Goal: Use online tool/utility: Utilize a website feature to perform a specific function

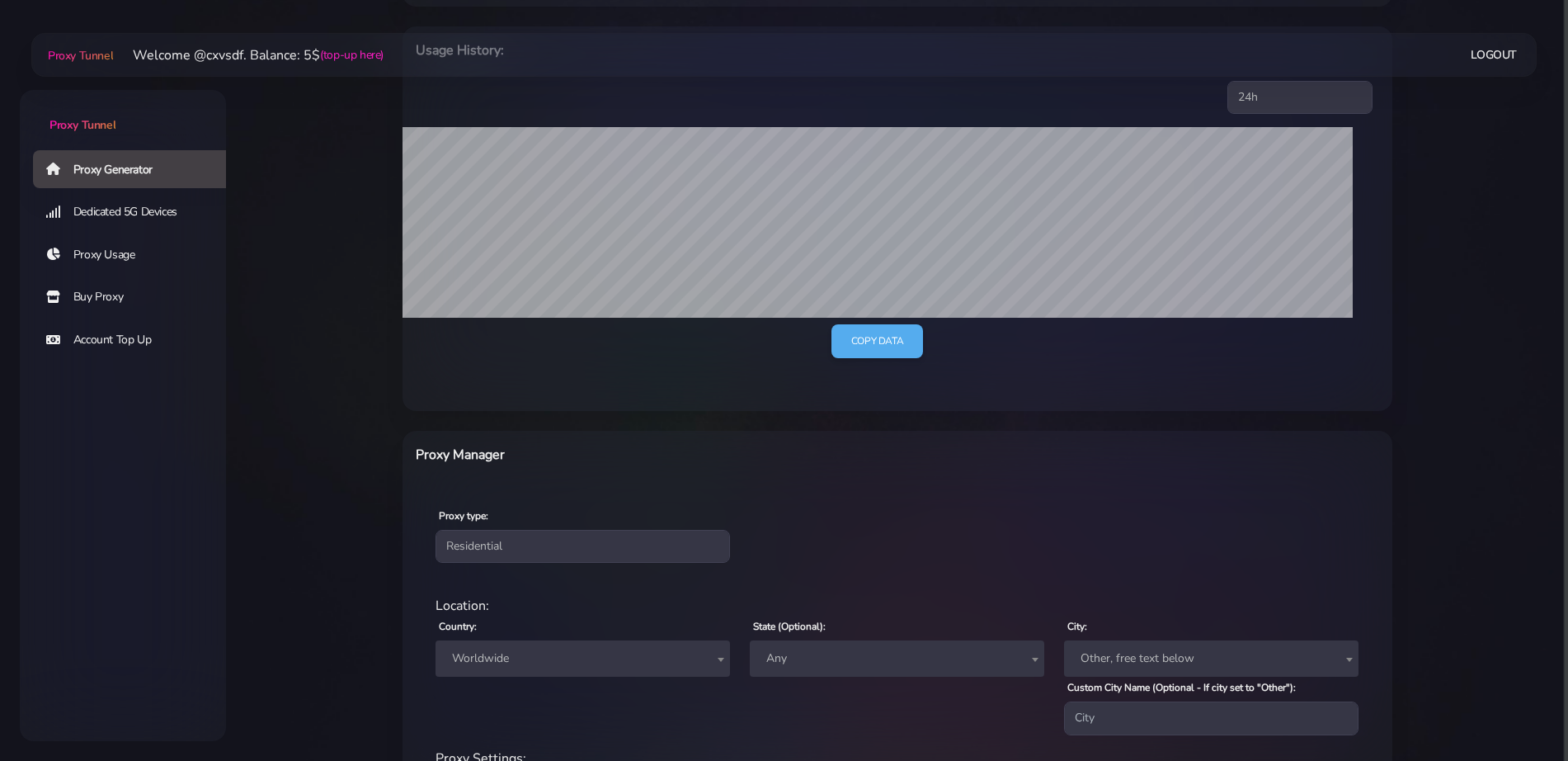
scroll to position [463, 0]
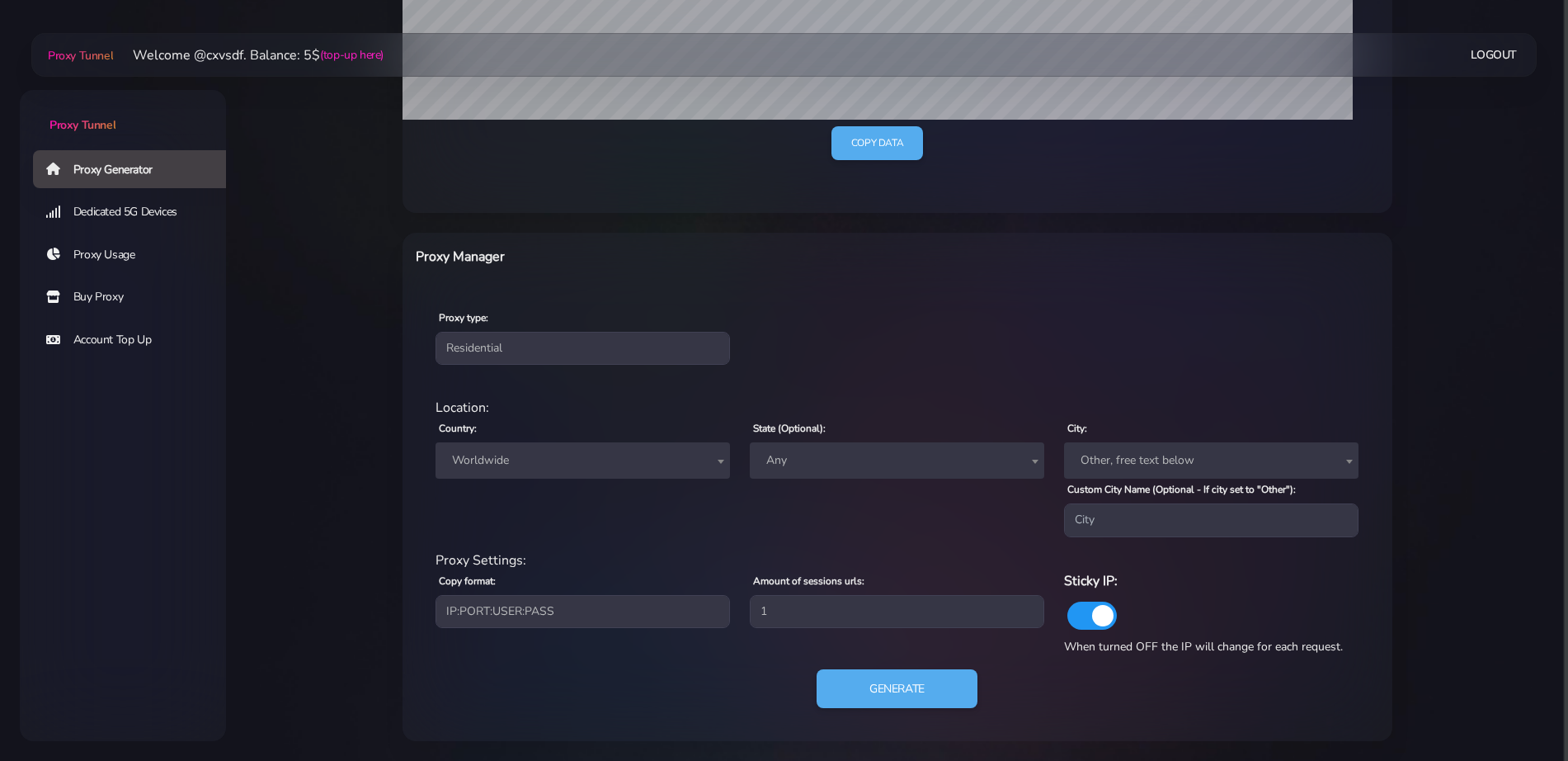
click at [591, 461] on span "Worldwide" at bounding box center [582, 461] width 275 height 23
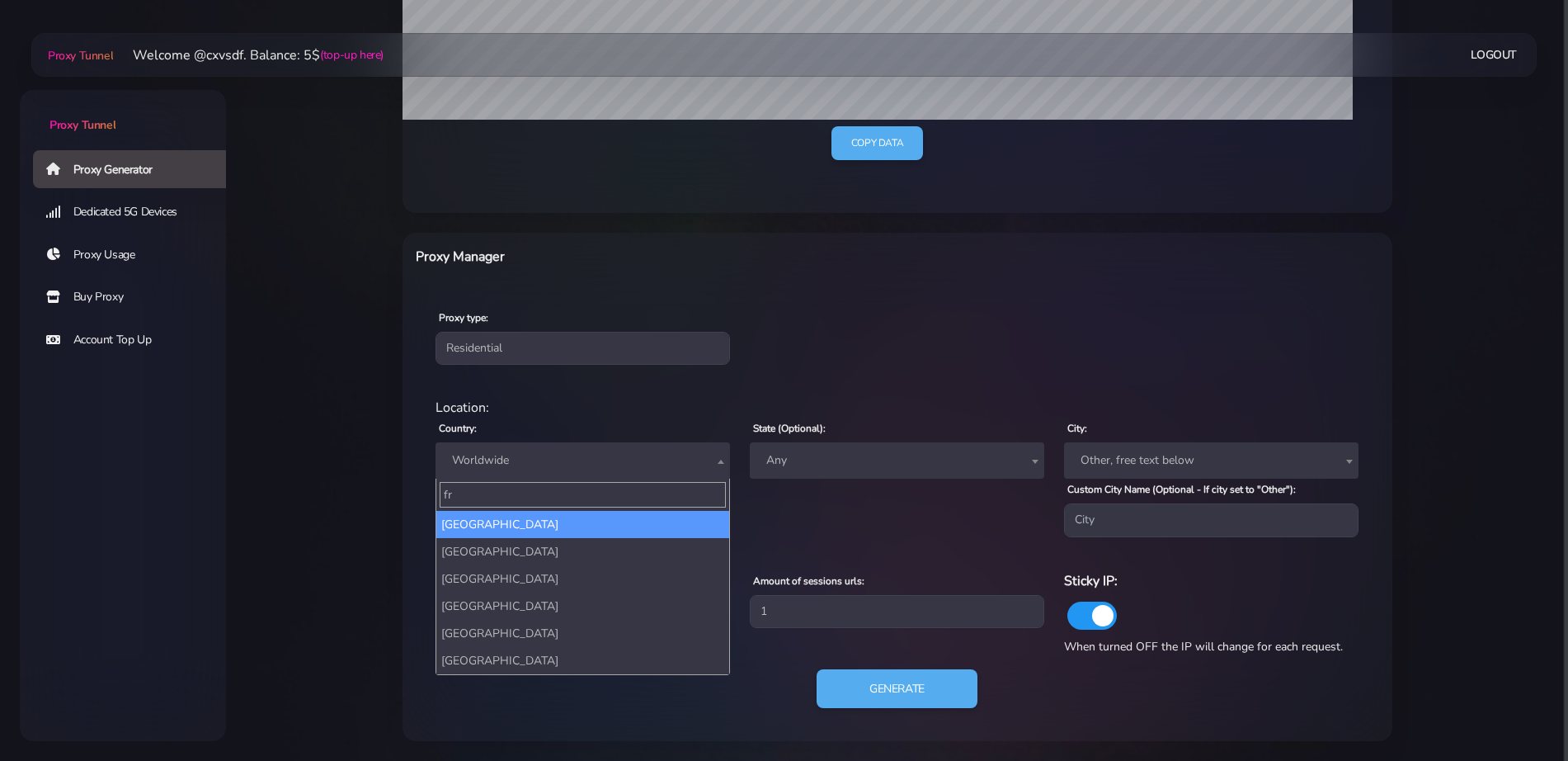
type input "fra"
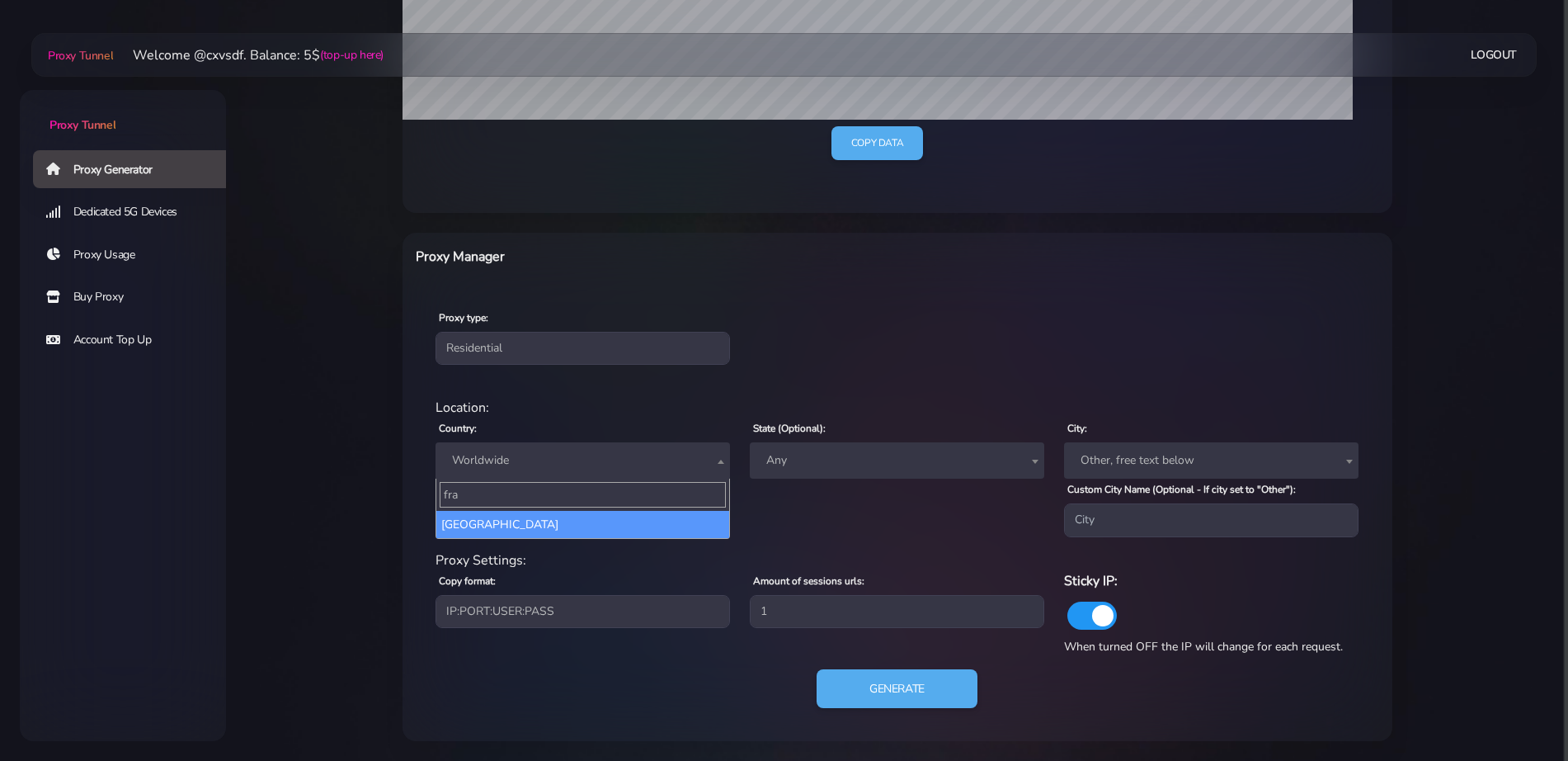
select select "FR"
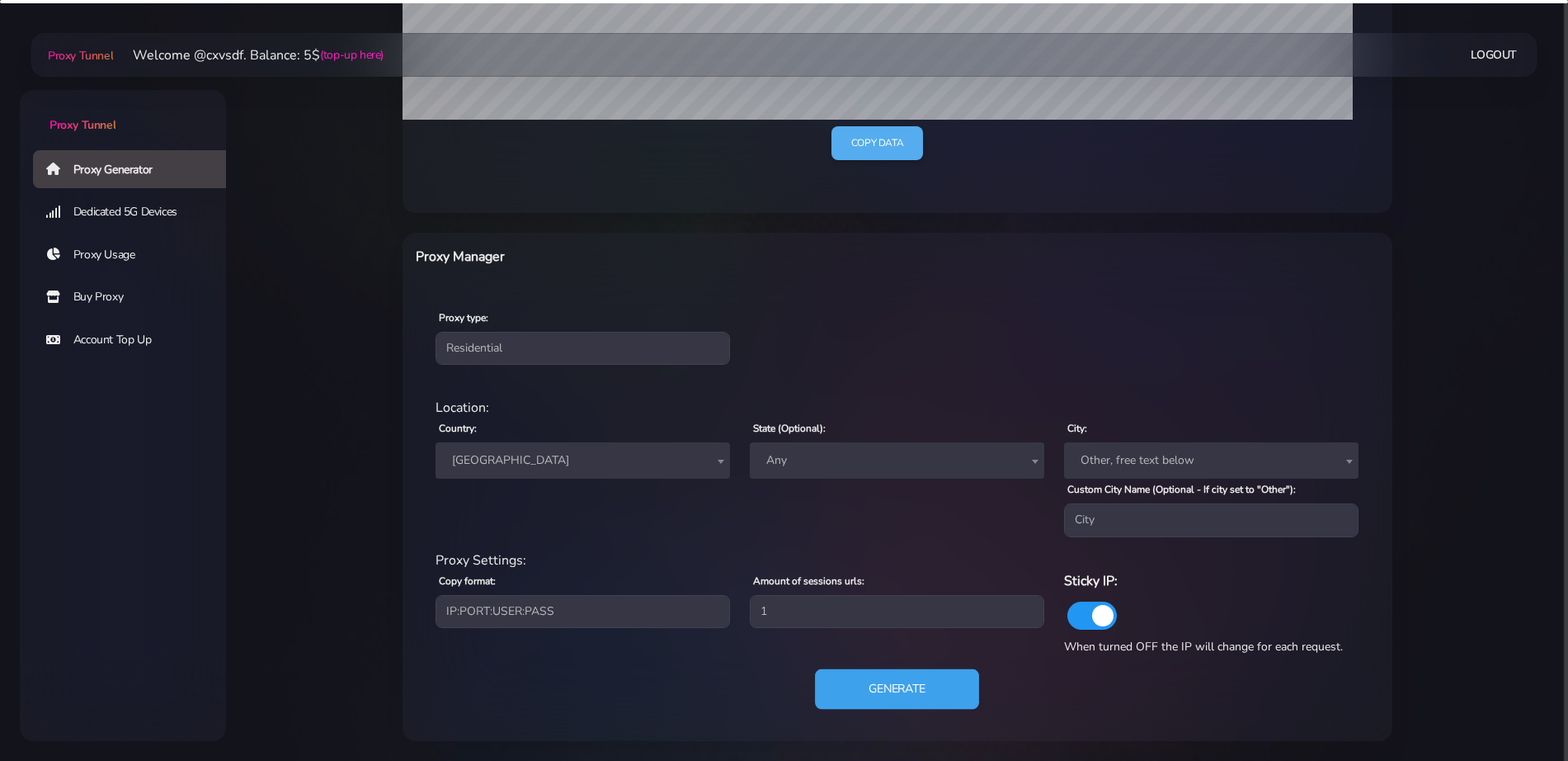
click at [843, 677] on button "Generate" at bounding box center [897, 688] width 164 height 40
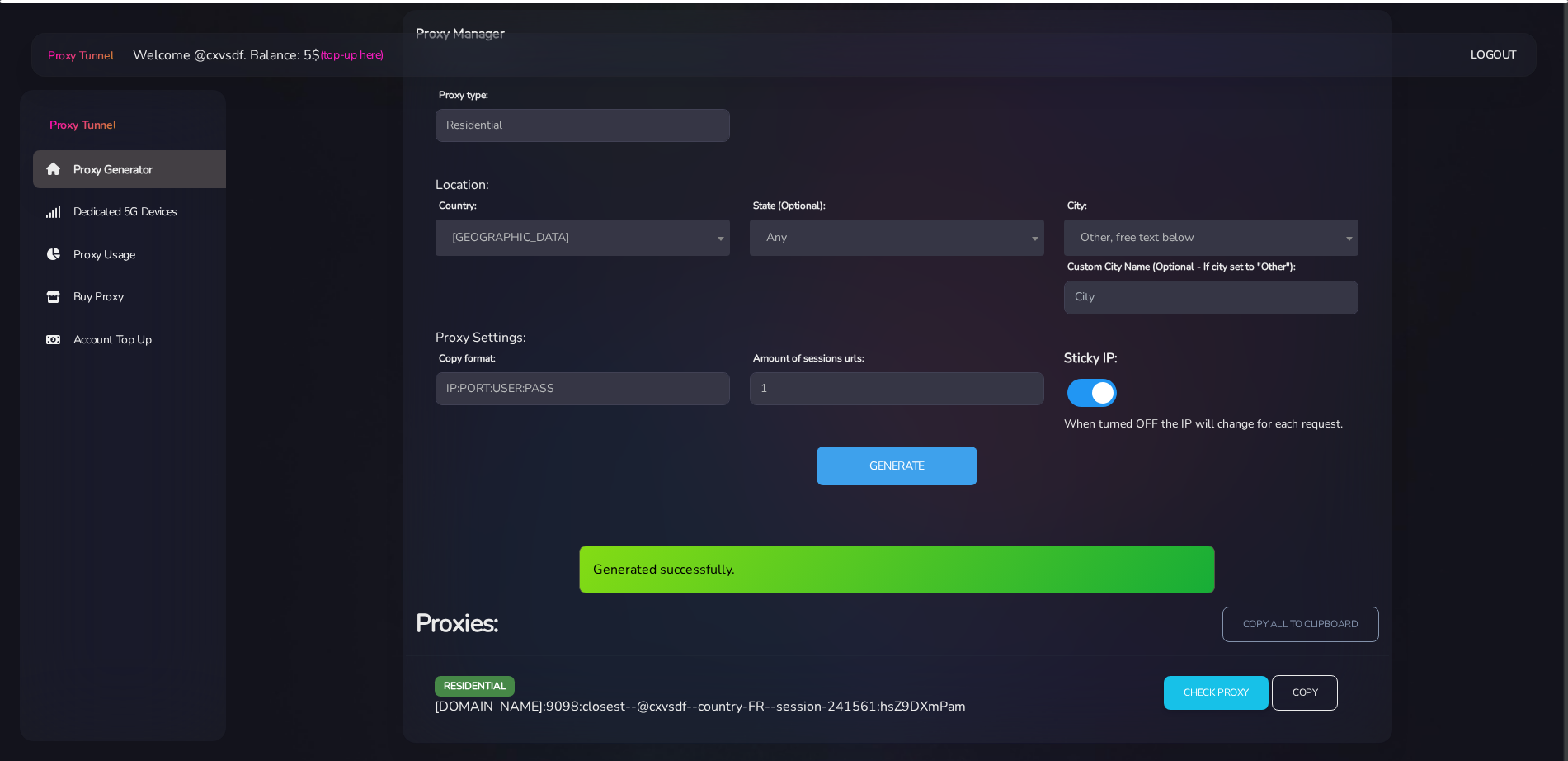
scroll to position [687, 0]
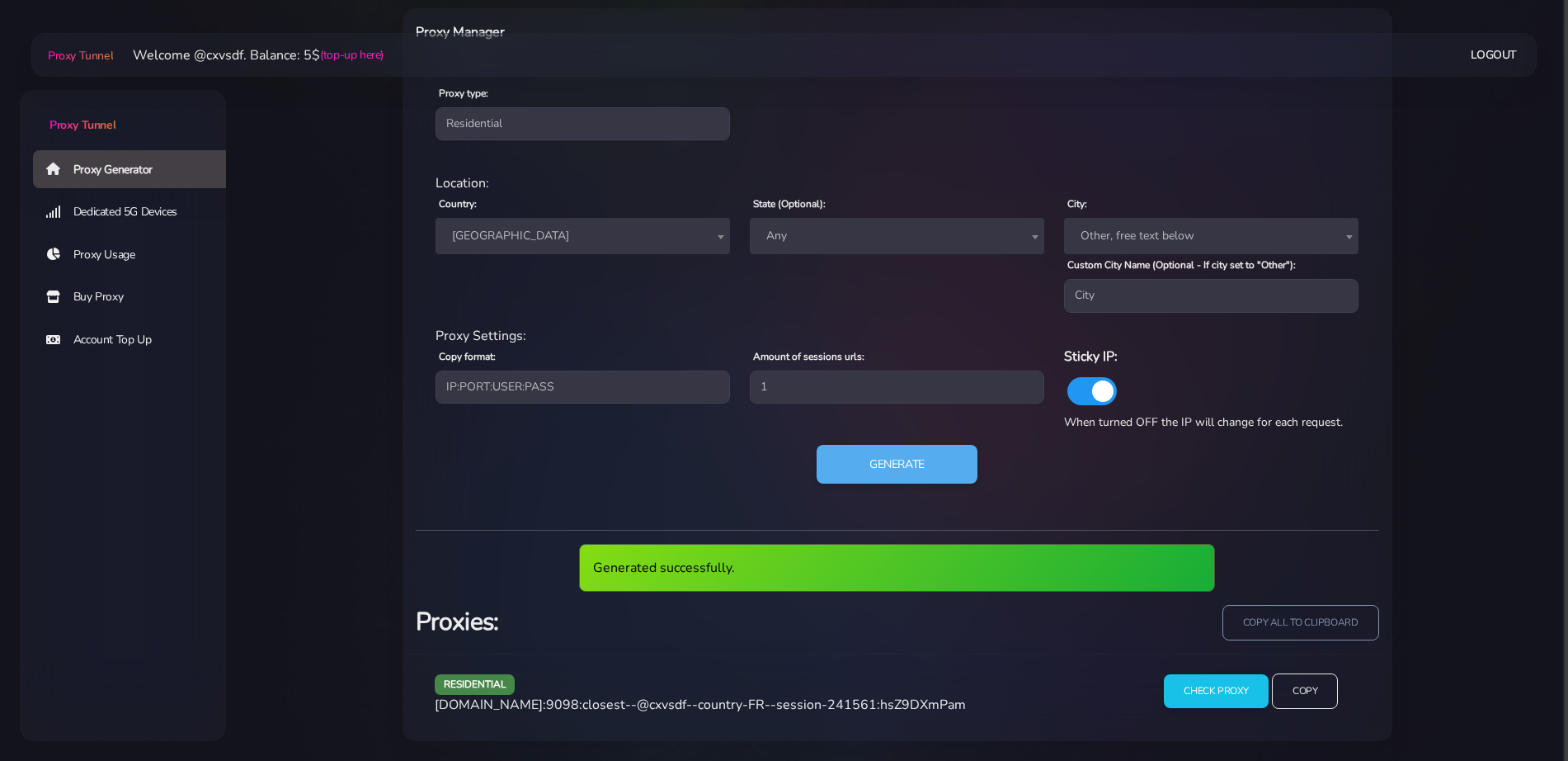
click at [713, 697] on span "[DOMAIN_NAME]:9098:closest--@cxvsdf--country-FR--session-241561:hsZ9DXmPam" at bounding box center [700, 704] width 532 height 18
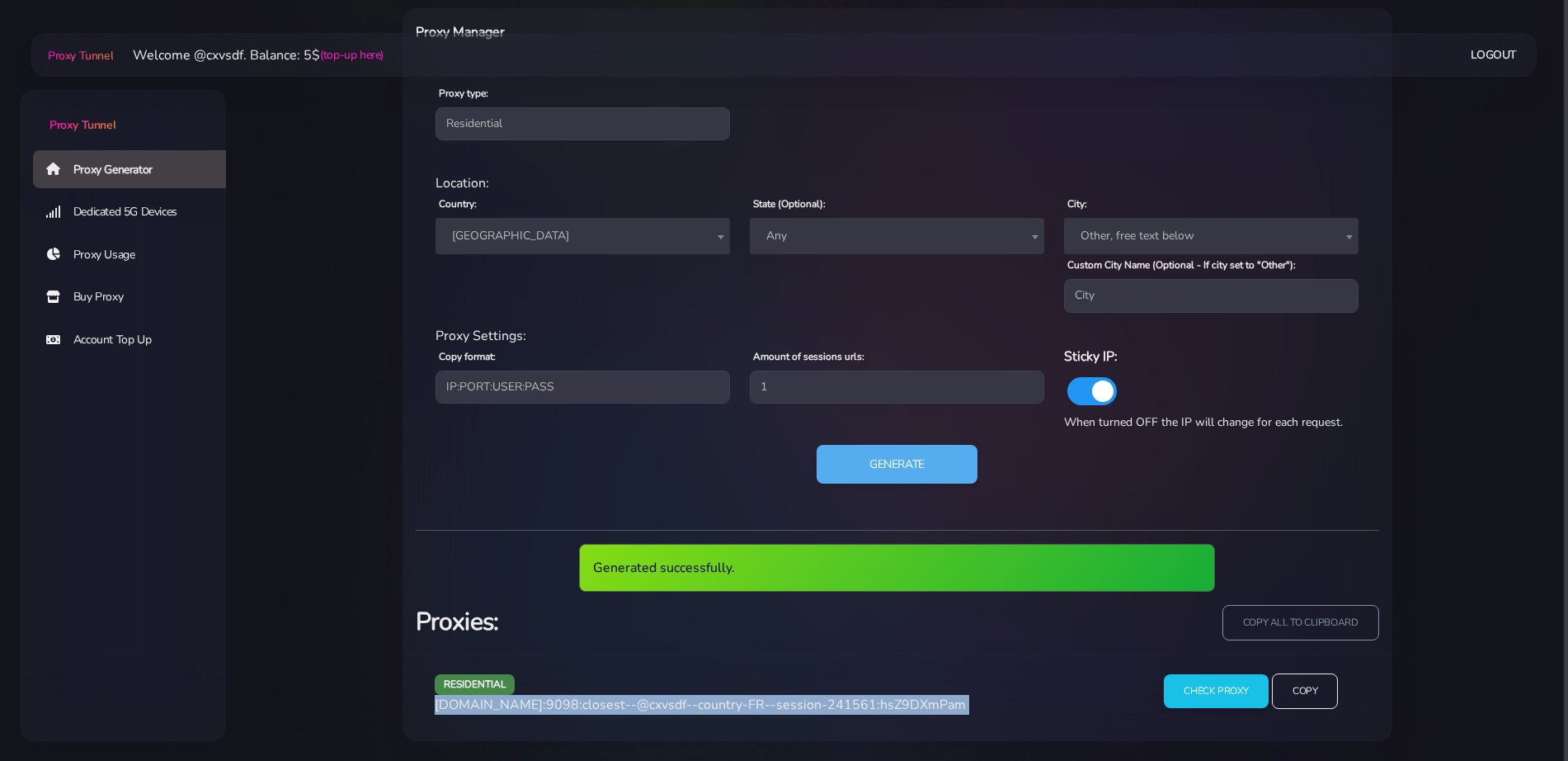
click at [713, 697] on span "[DOMAIN_NAME]:9098:closest--@cxvsdf--country-FR--session-241561:hsZ9DXmPam" at bounding box center [700, 704] width 532 height 18
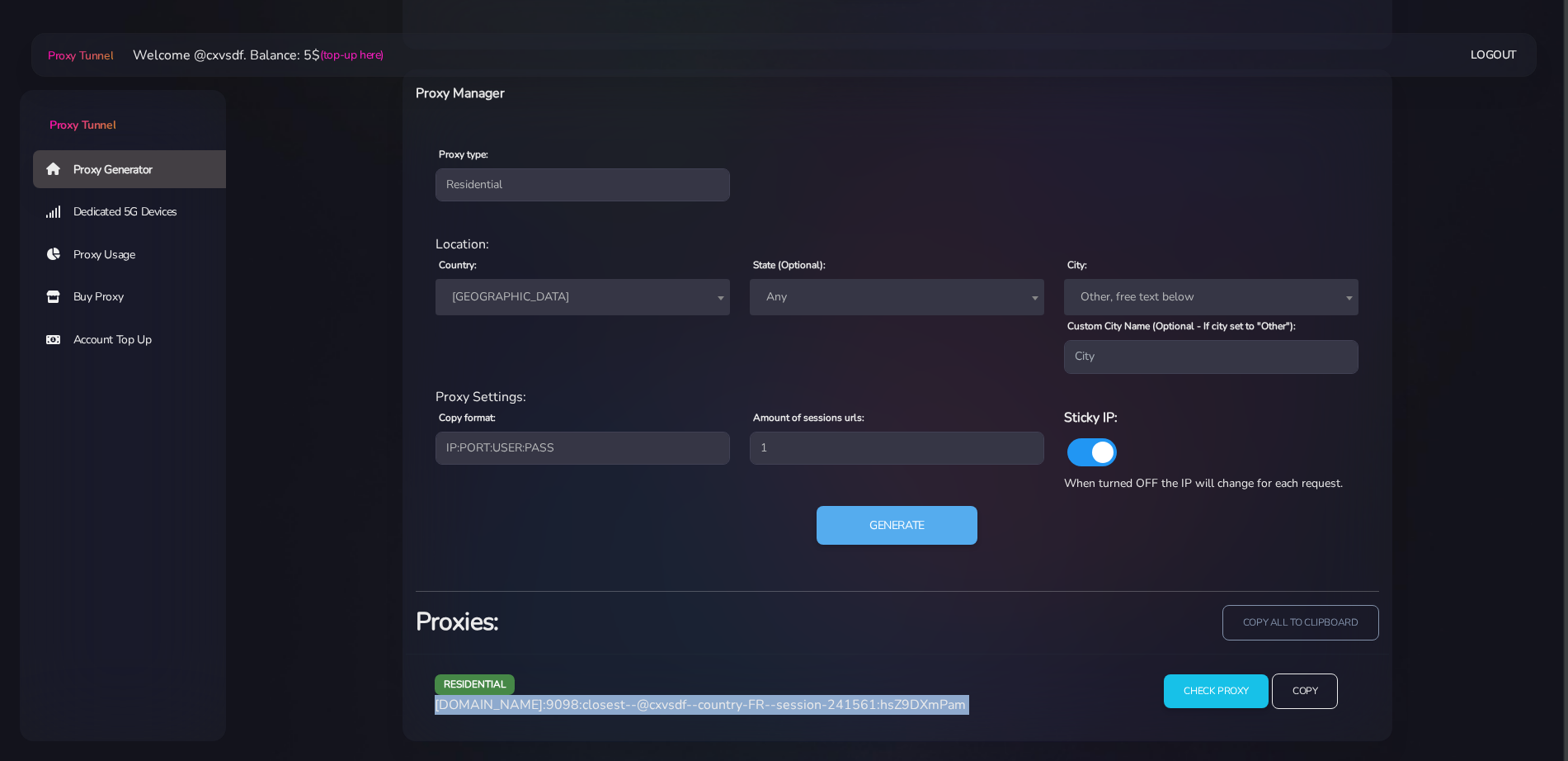
scroll to position [626, 0]
copy div "[DOMAIN_NAME]:9098:closest--@cxvsdf--country-FR--session-241561:hsZ9DXmPam"
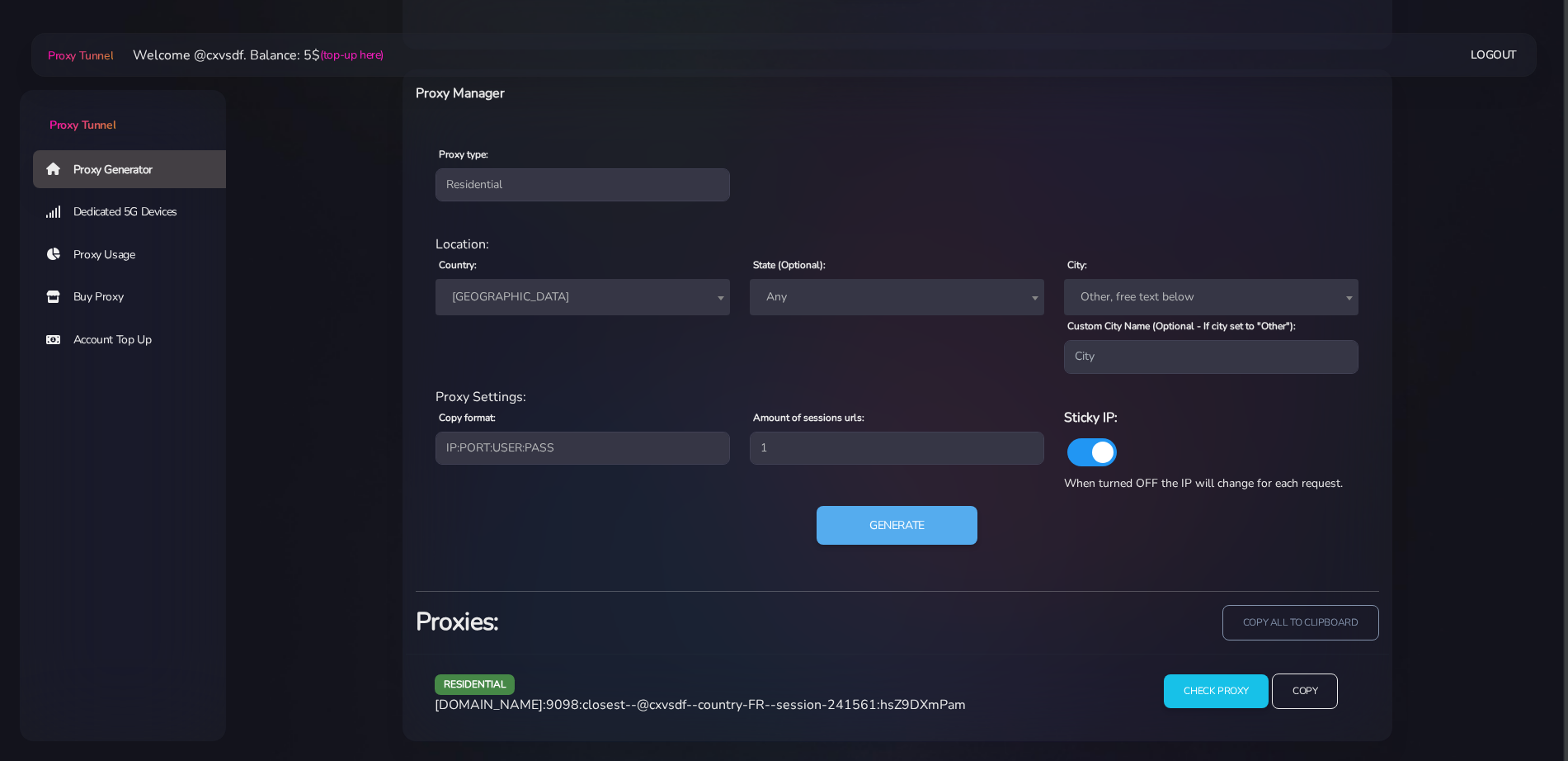
click at [538, 299] on span "[GEOGRAPHIC_DATA]" at bounding box center [582, 297] width 275 height 23
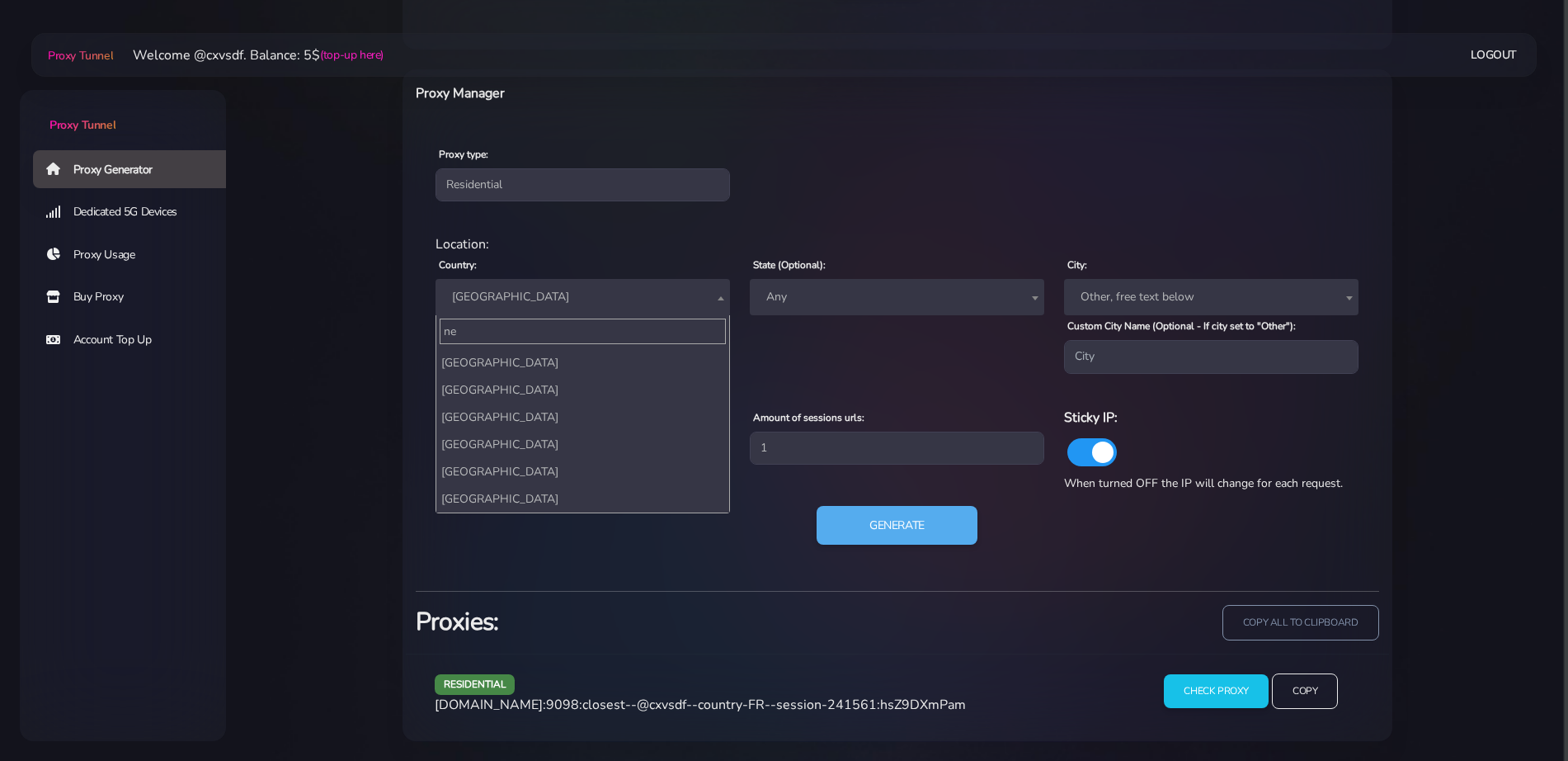
scroll to position [0, 0]
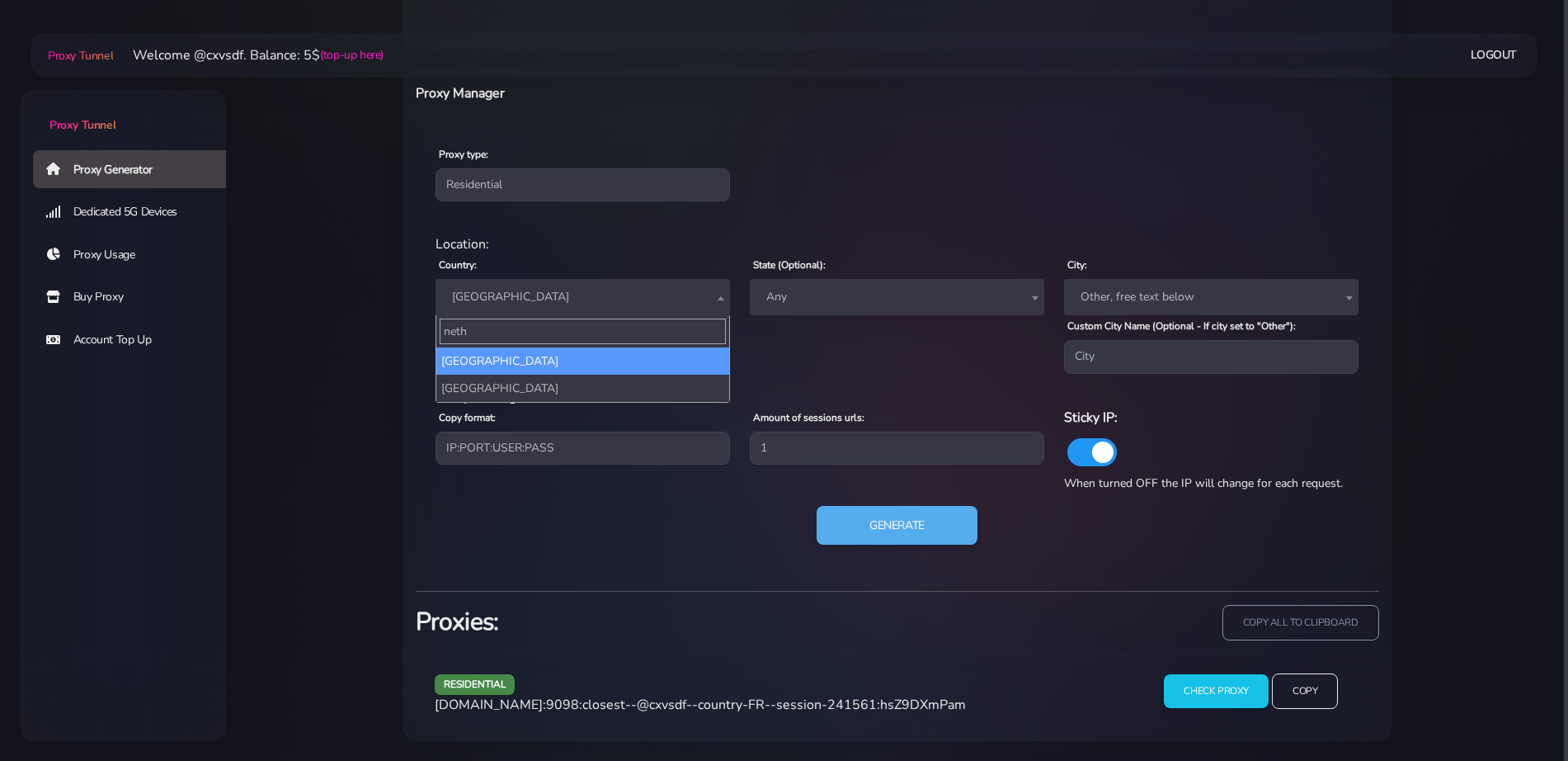
type input "nethe"
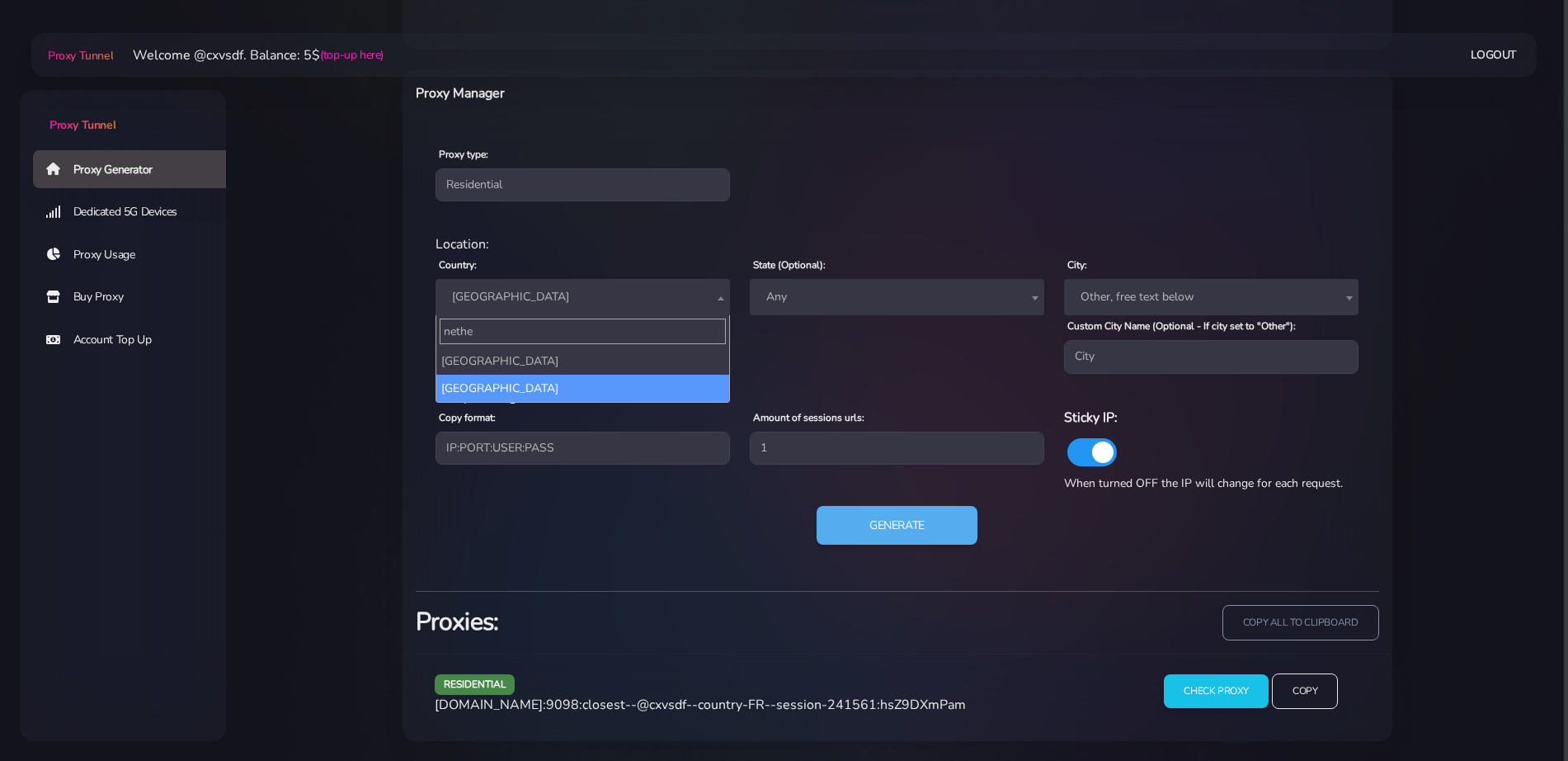
select select "NL"
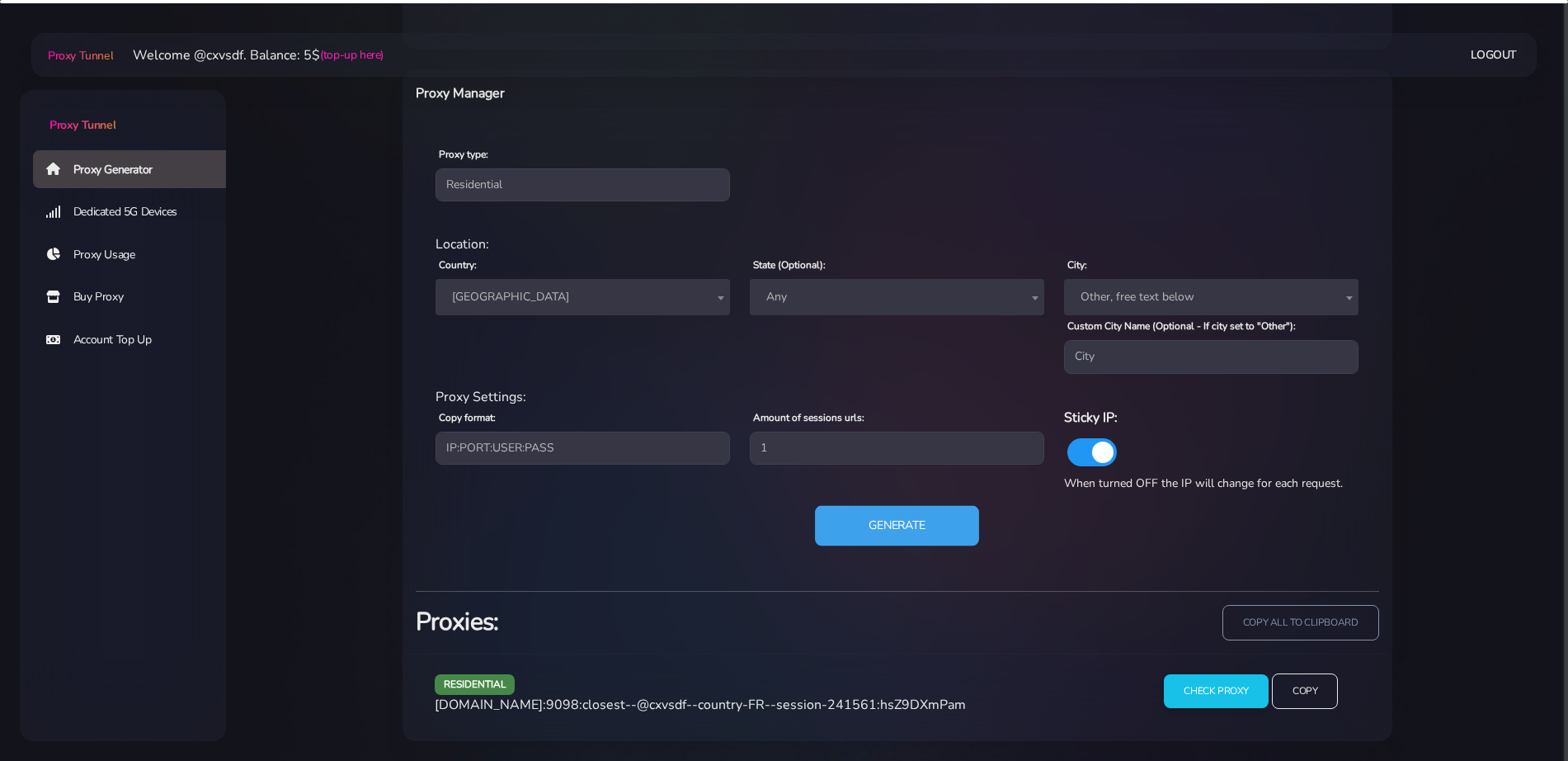
click at [867, 544] on button "Generate" at bounding box center [897, 525] width 164 height 40
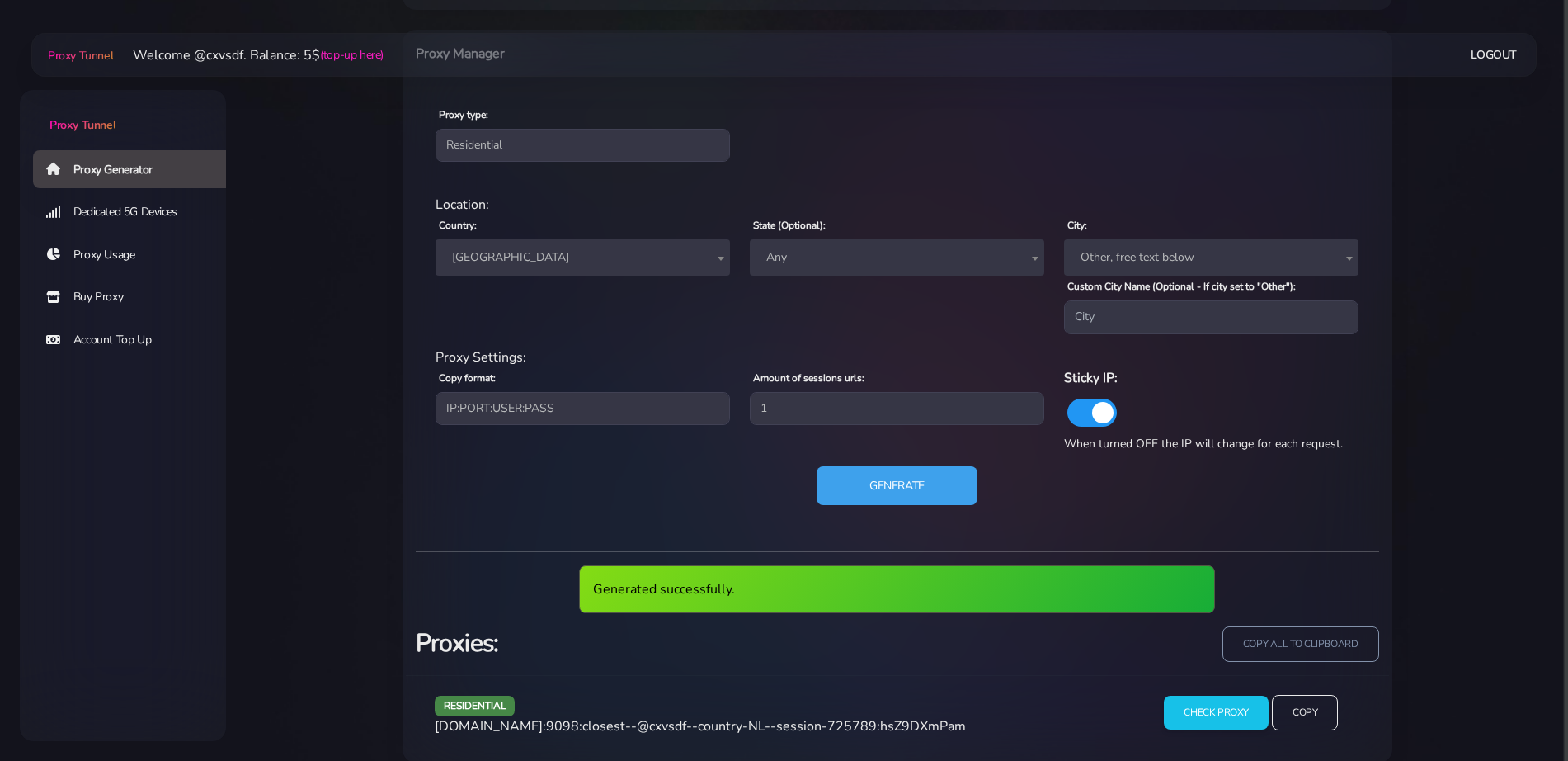
scroll to position [687, 0]
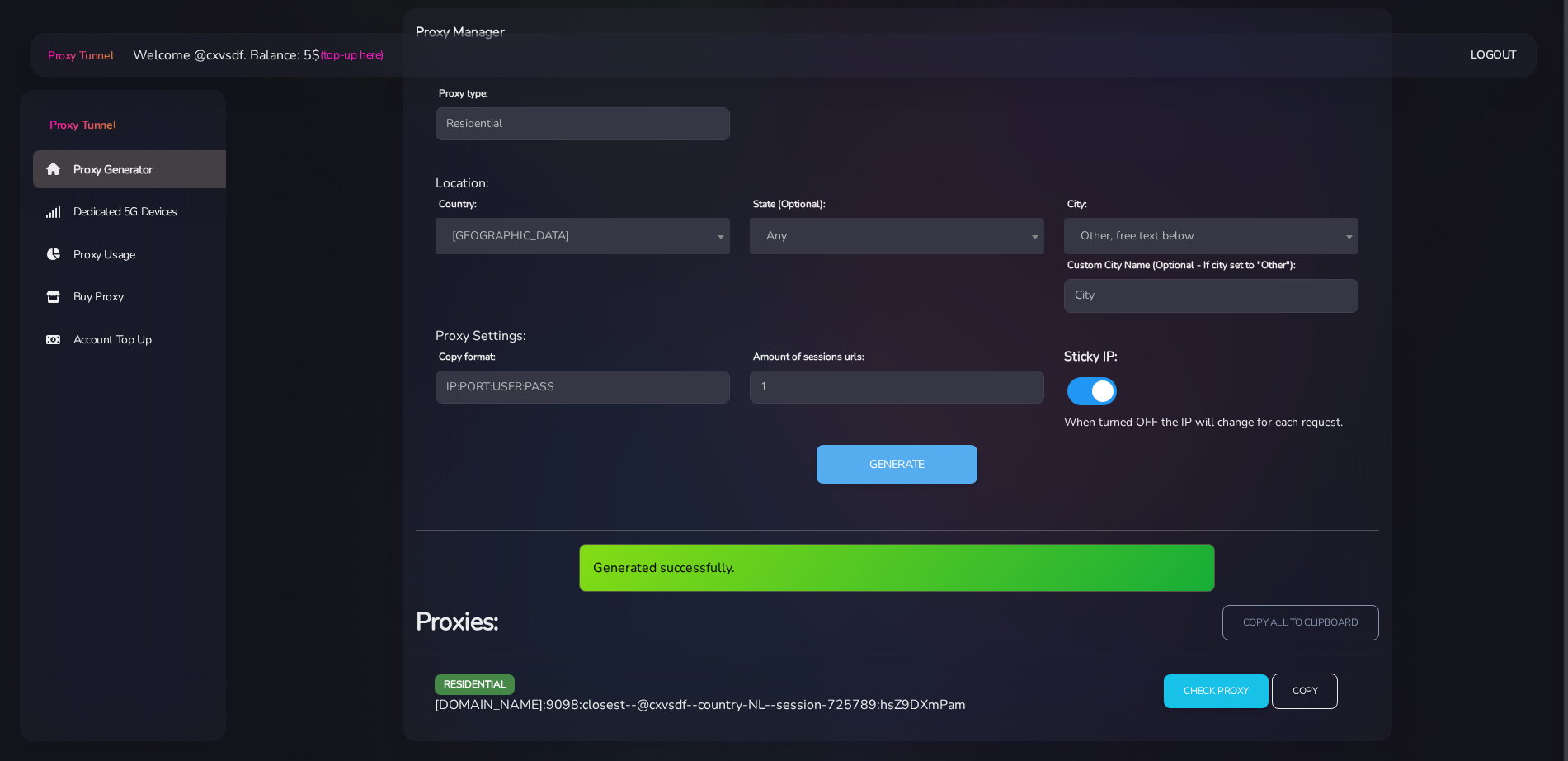
click at [732, 714] on div "residential [DOMAIN_NAME]:9098:closest--@cxvsdf--country-NL--session-725789:hsZ…" at bounding box center [779, 697] width 708 height 49
click at [732, 711] on span "[DOMAIN_NAME]:9098:closest--@cxvsdf--country-NL--session-725789:hsZ9DXmPam" at bounding box center [700, 704] width 532 height 18
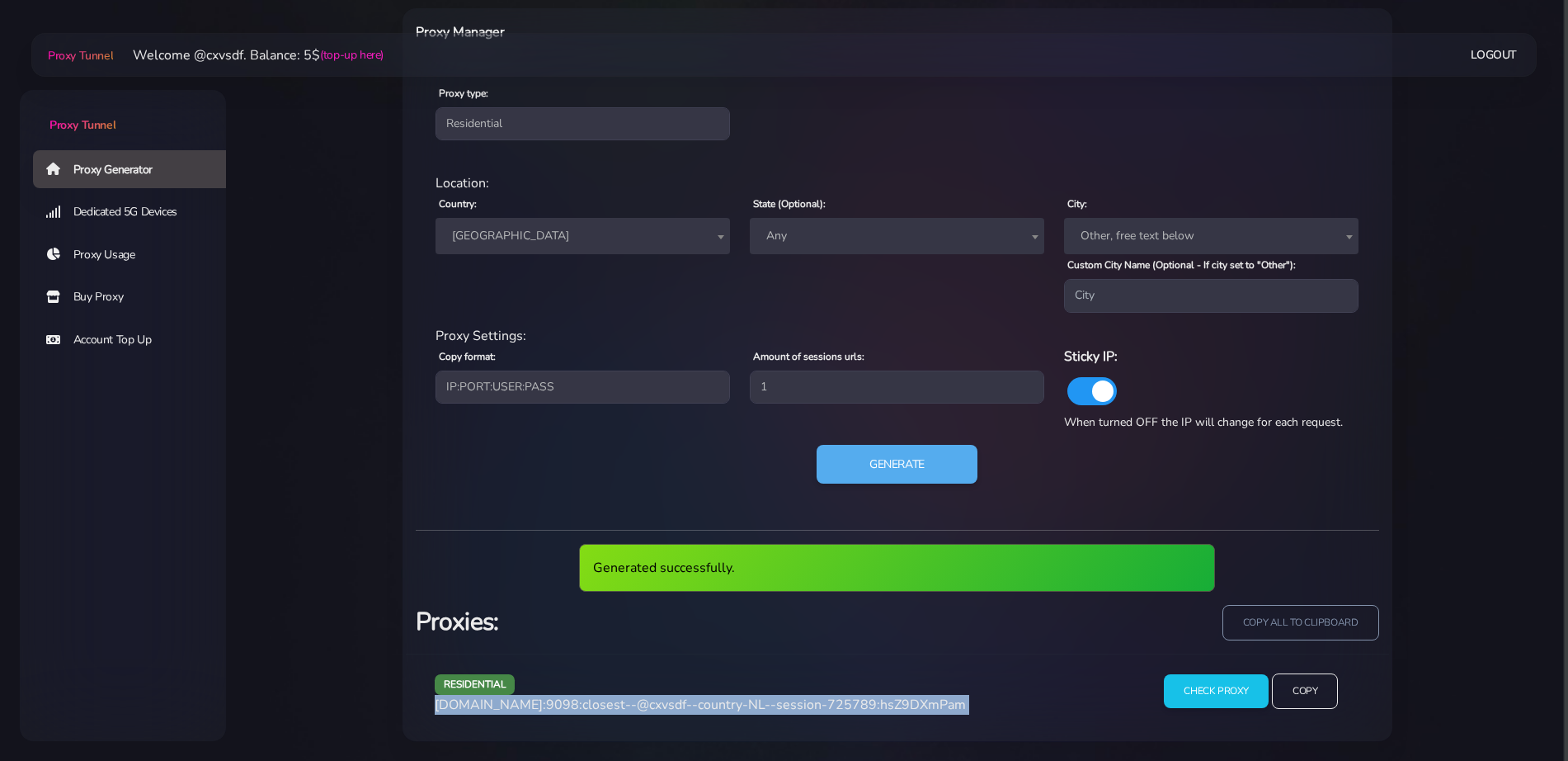
click at [732, 711] on span "[DOMAIN_NAME]:9098:closest--@cxvsdf--country-NL--session-725789:hsZ9DXmPam" at bounding box center [700, 704] width 532 height 18
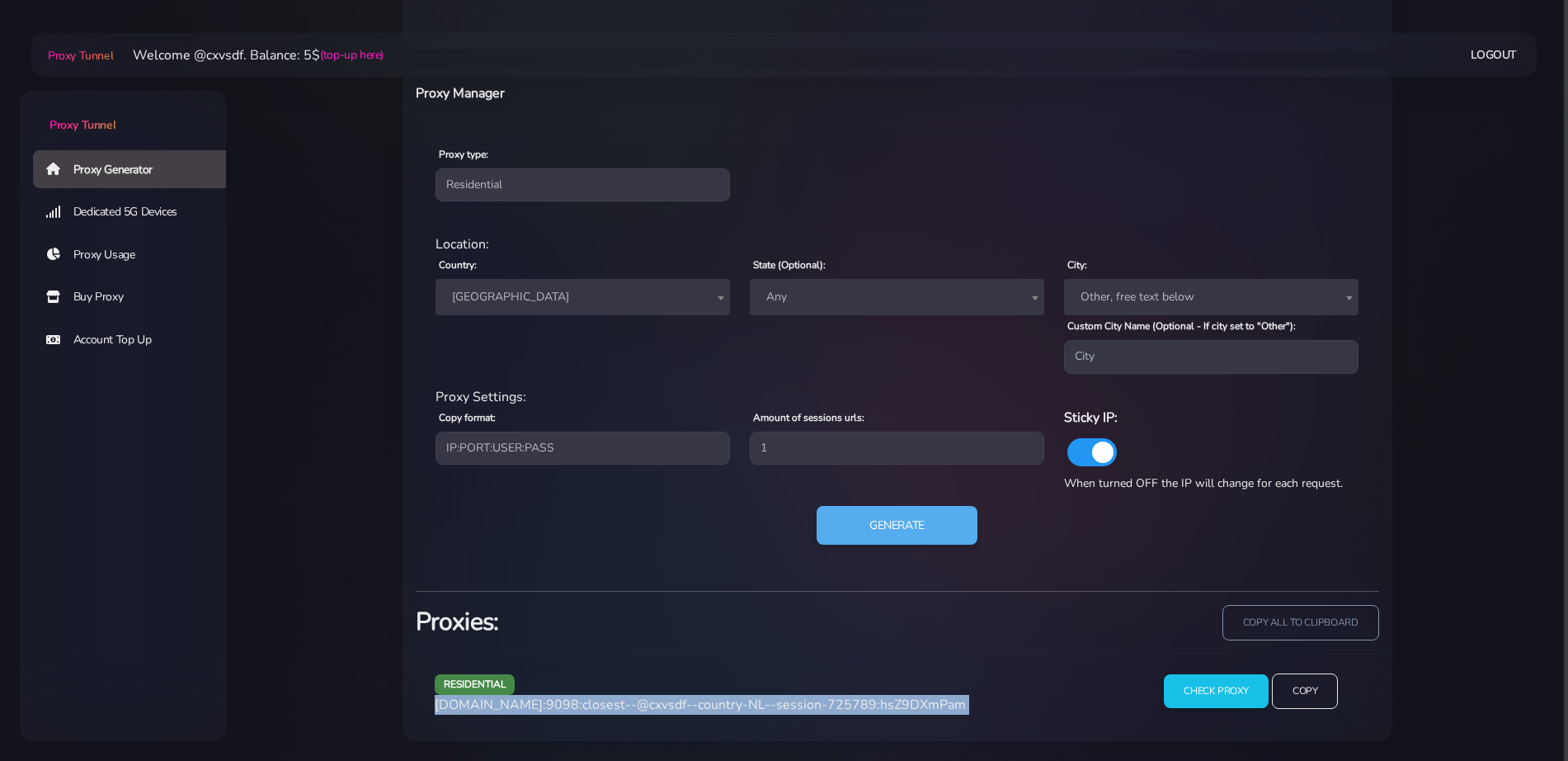
scroll to position [626, 0]
copy div "[DOMAIN_NAME]:9098:closest--@cxvsdf--country-NL--session-725789:hsZ9DXmPam"
